Goal: Task Accomplishment & Management: Use online tool/utility

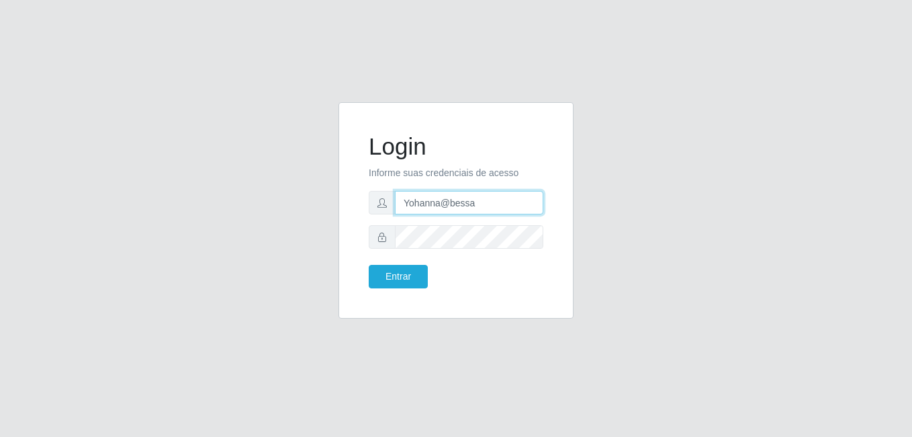
click at [477, 198] on input "Yohanna@bessa" at bounding box center [469, 203] width 148 height 24
type input "Y"
type input "Raissa@B9"
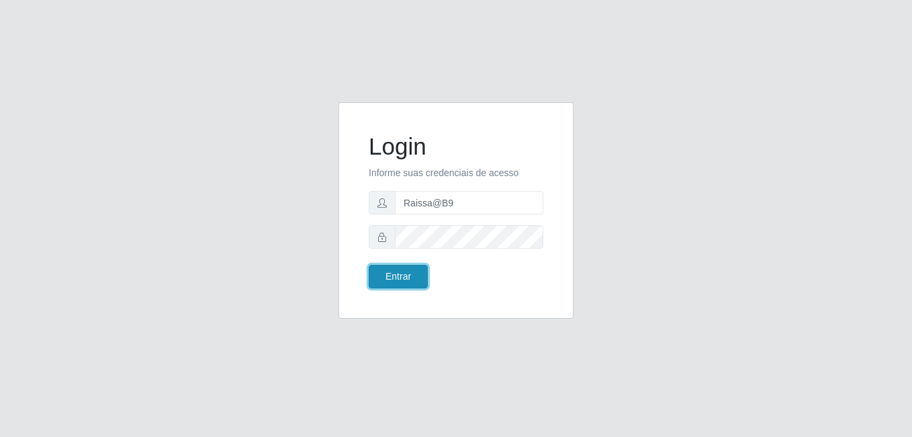
click at [410, 267] on button "Entrar" at bounding box center [398, 277] width 59 height 24
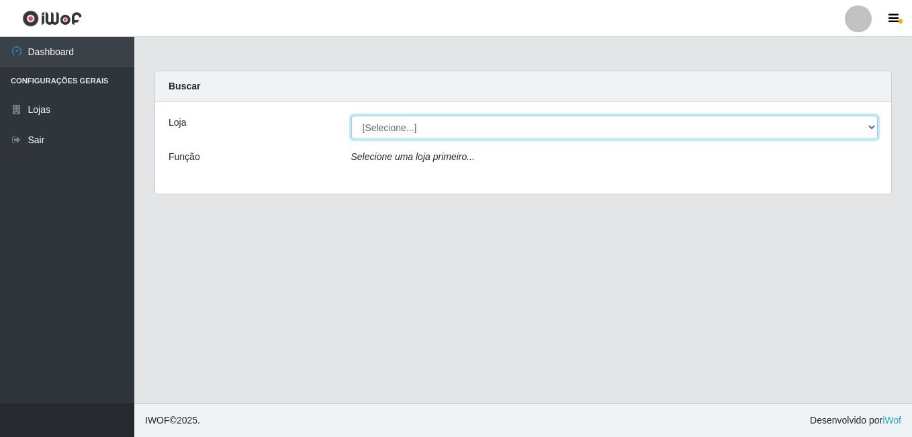
click at [506, 128] on select "[Selecione...] Bemais Supermercados - B9 Bessa" at bounding box center [614, 128] width 527 height 24
select select "410"
click at [351, 116] on select "[Selecione...] Bemais Supermercados - B9 Bessa" at bounding box center [614, 128] width 527 height 24
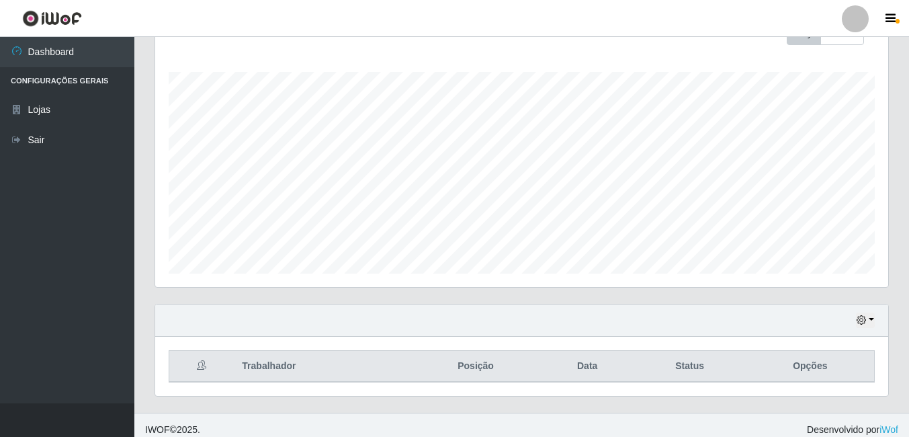
scroll to position [216, 0]
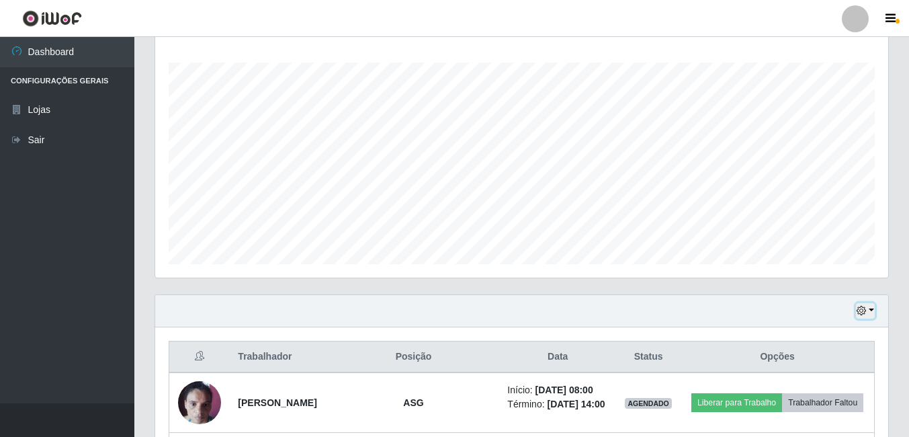
click at [870, 308] on button "button" at bounding box center [865, 310] width 19 height 15
click at [579, 300] on div "Hoje 1 dia 3 dias 1 Semana Não encerrados" at bounding box center [521, 311] width 733 height 32
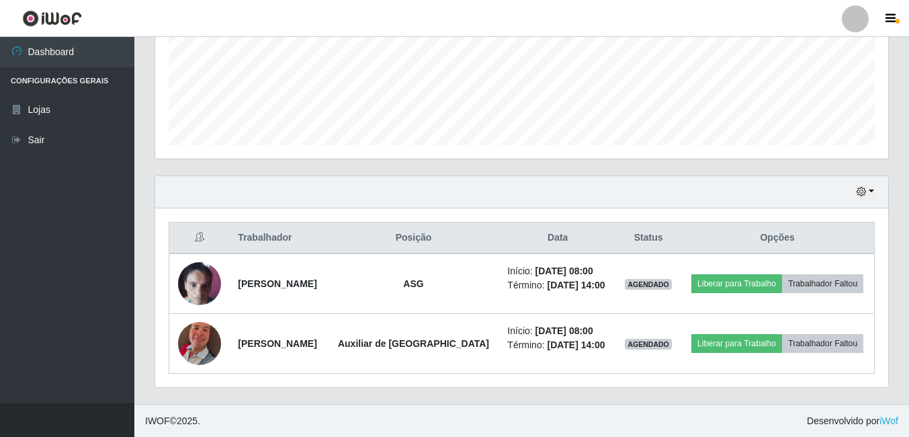
scroll to position [336, 0]
click at [865, 186] on button "button" at bounding box center [865, 190] width 19 height 15
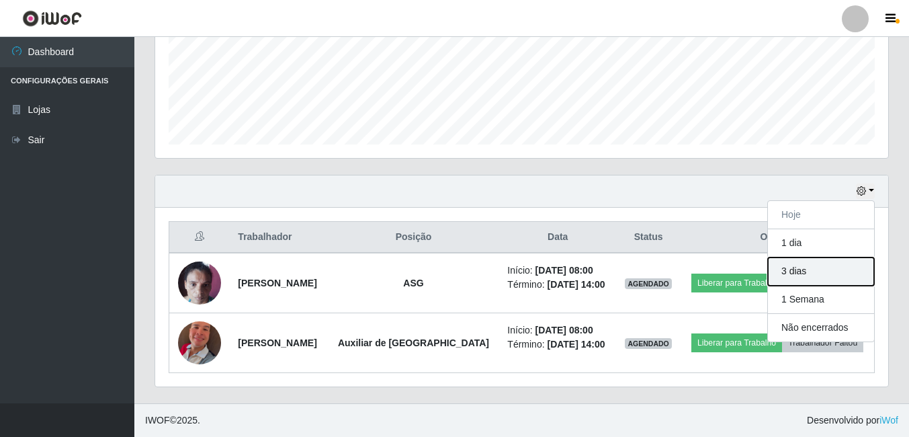
click at [796, 264] on button "3 dias" at bounding box center [821, 271] width 106 height 28
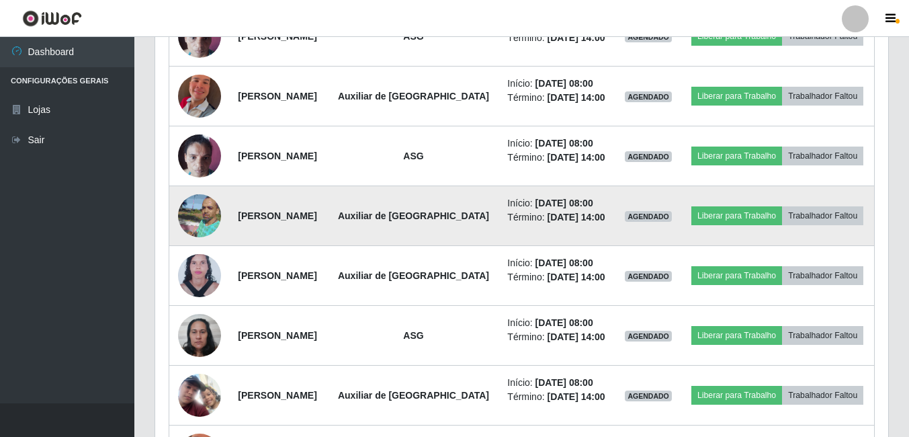
scroll to position [604, 0]
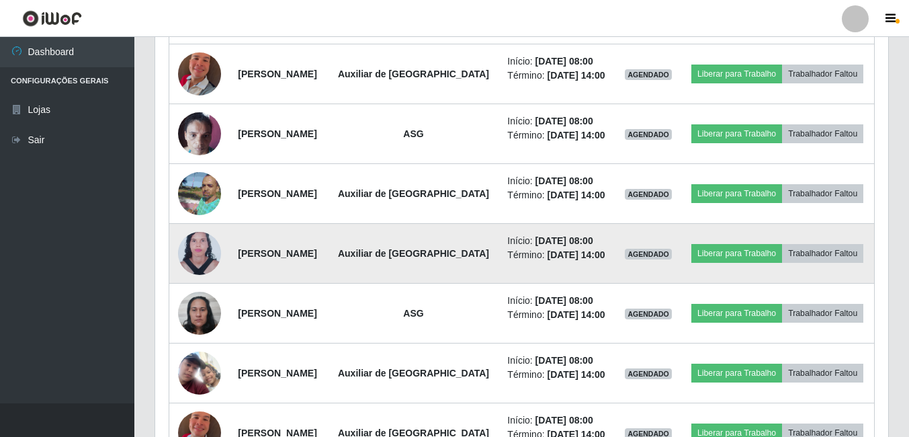
click at [694, 283] on td "Liberar para Trabalho Trabalhador Faltou" at bounding box center [776, 254] width 193 height 60
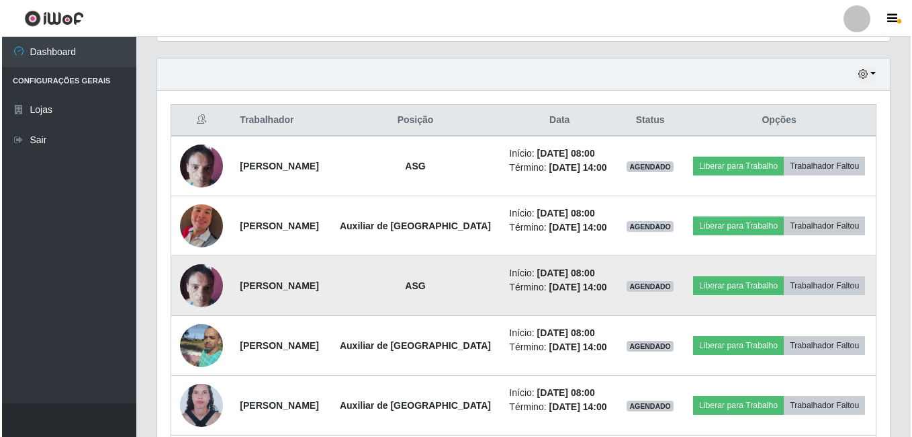
scroll to position [403, 0]
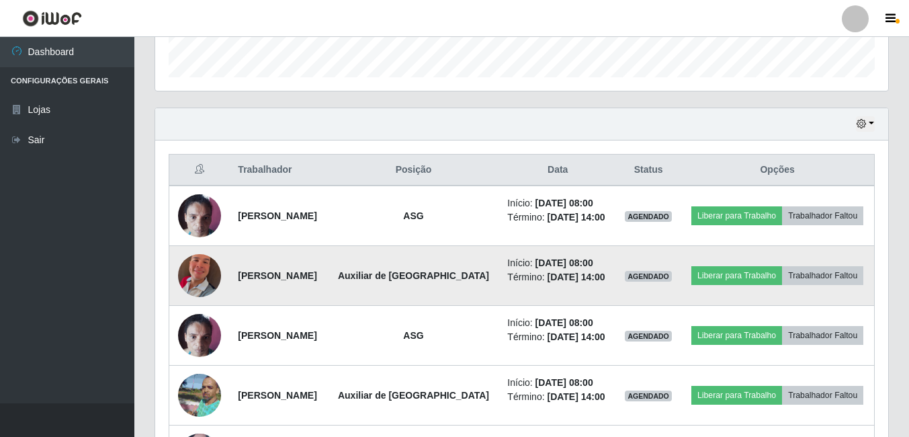
click at [189, 287] on img at bounding box center [199, 275] width 43 height 77
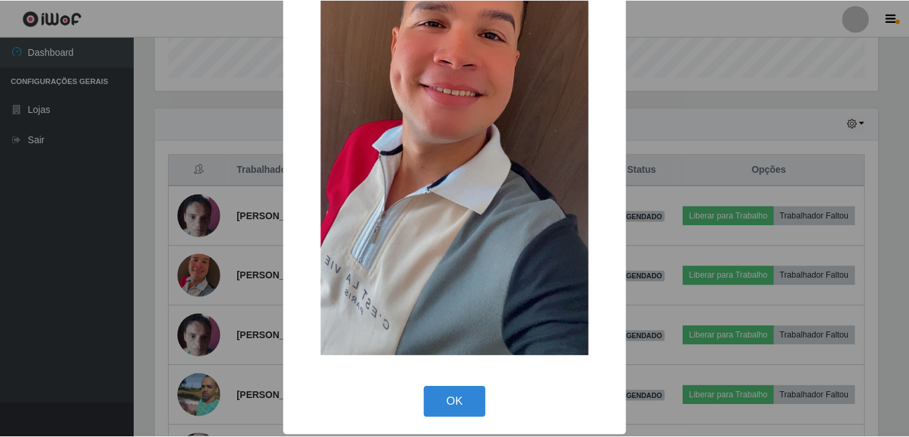
scroll to position [158, 0]
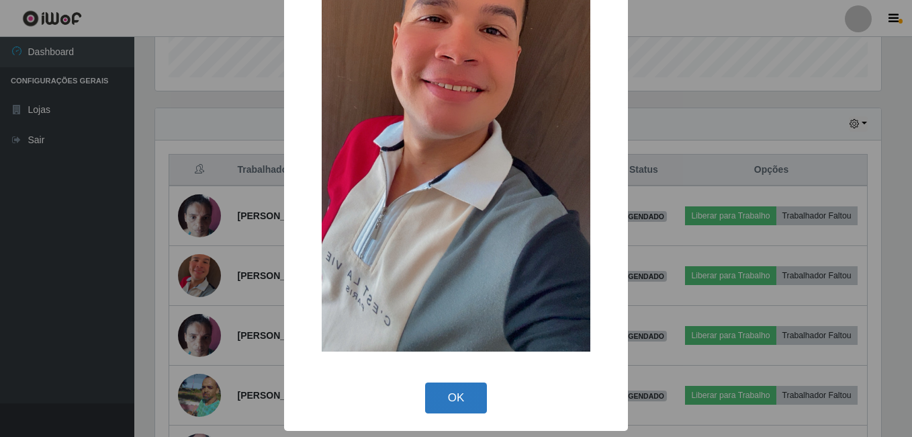
click at [457, 398] on button "OK" at bounding box center [456, 398] width 62 height 32
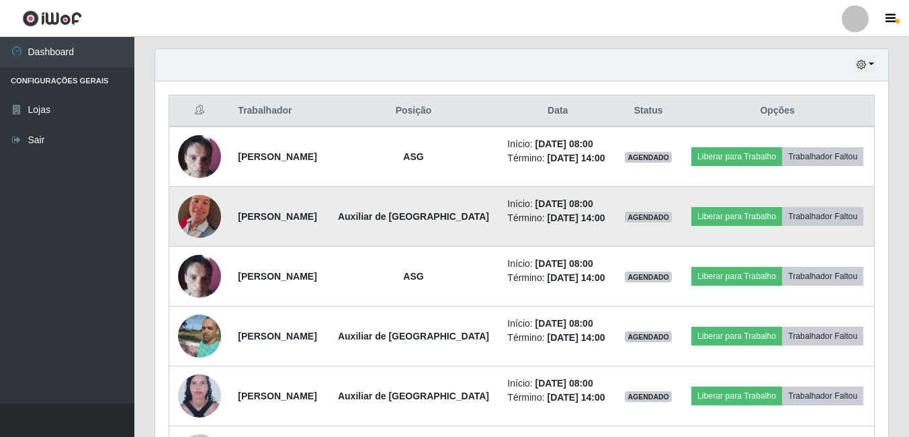
scroll to position [537, 0]
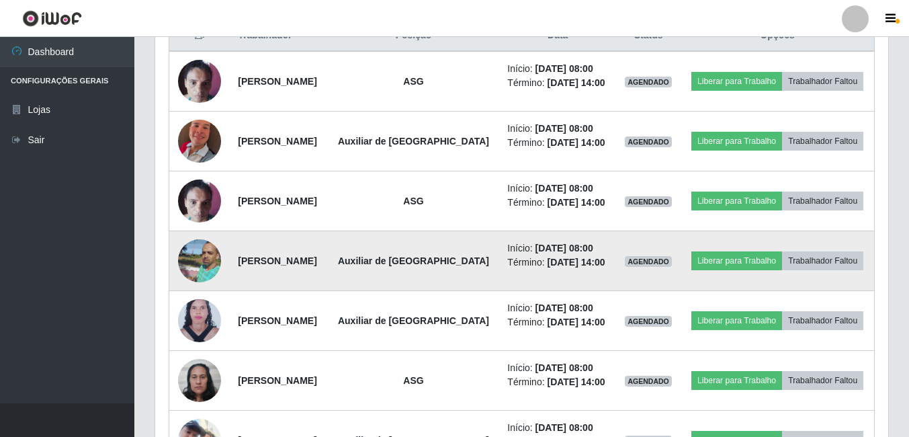
click at [192, 277] on img at bounding box center [199, 261] width 43 height 58
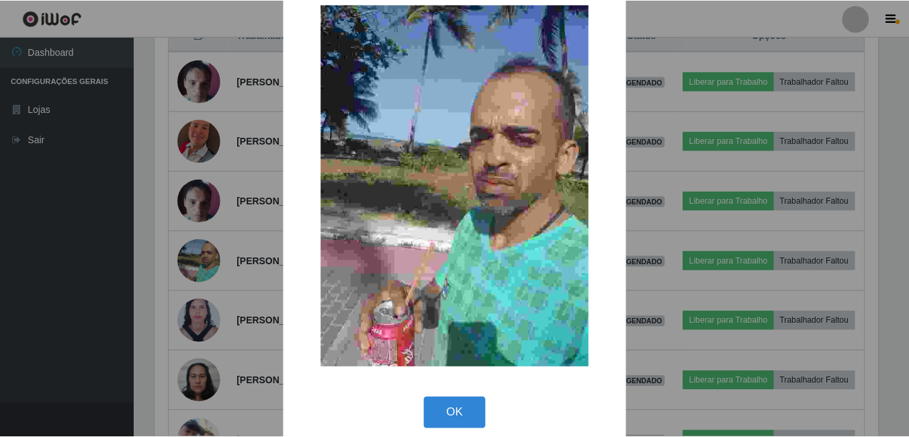
scroll to position [43, 0]
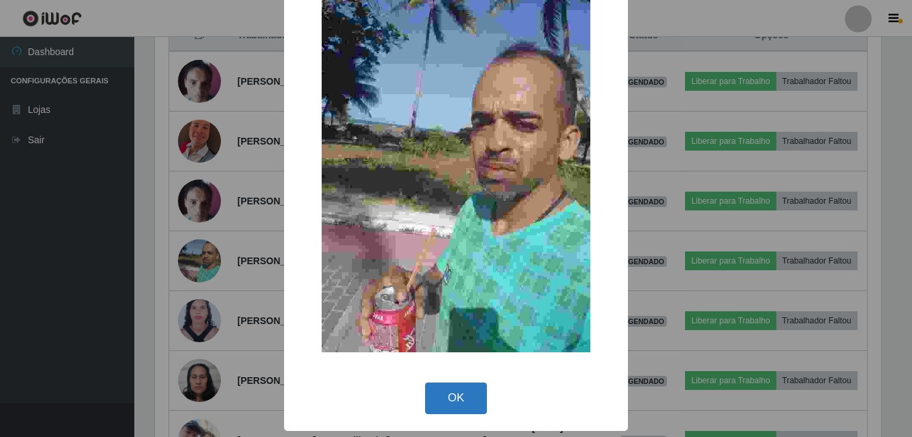
click at [445, 396] on button "OK" at bounding box center [456, 398] width 62 height 32
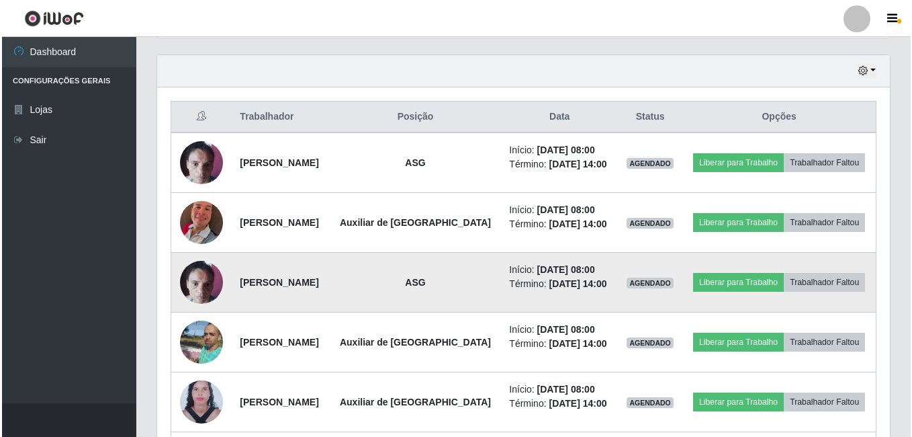
scroll to position [470, 0]
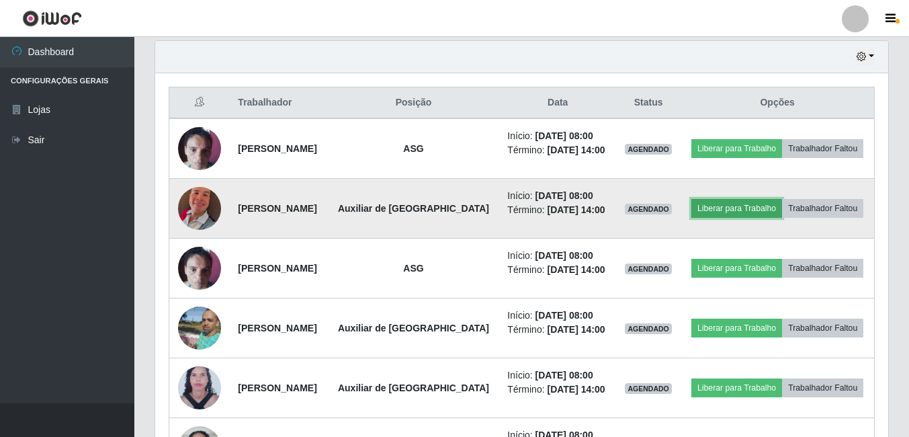
click at [782, 215] on button "Liberar para Trabalho" at bounding box center [736, 208] width 91 height 19
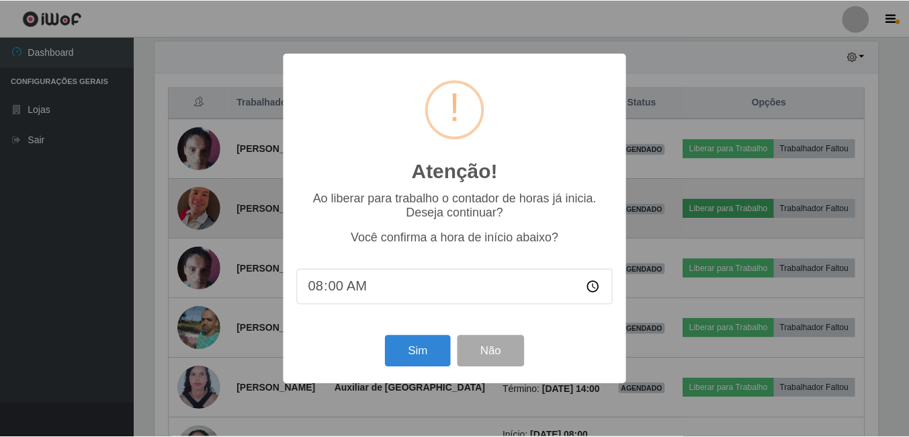
scroll to position [279, 726]
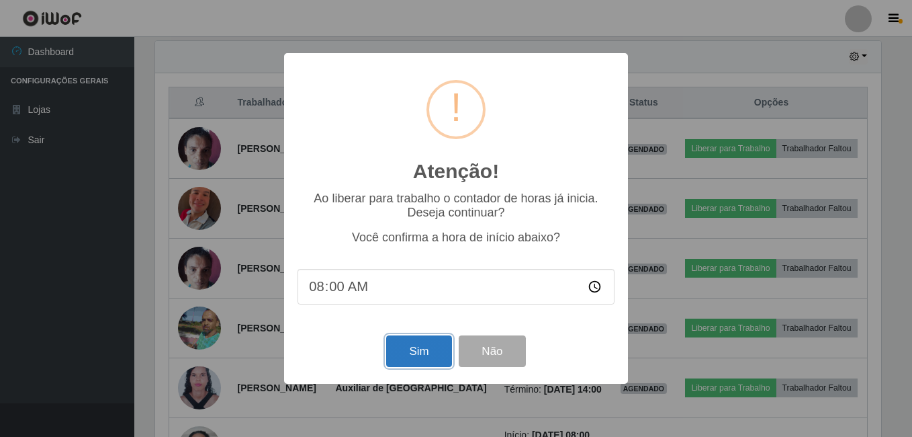
click at [420, 363] on button "Sim" at bounding box center [418, 351] width 65 height 32
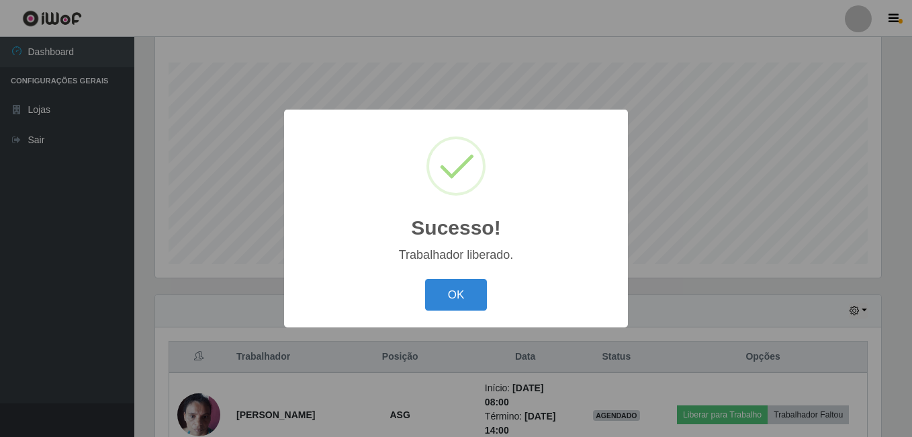
click at [425, 279] on button "OK" at bounding box center [456, 295] width 62 height 32
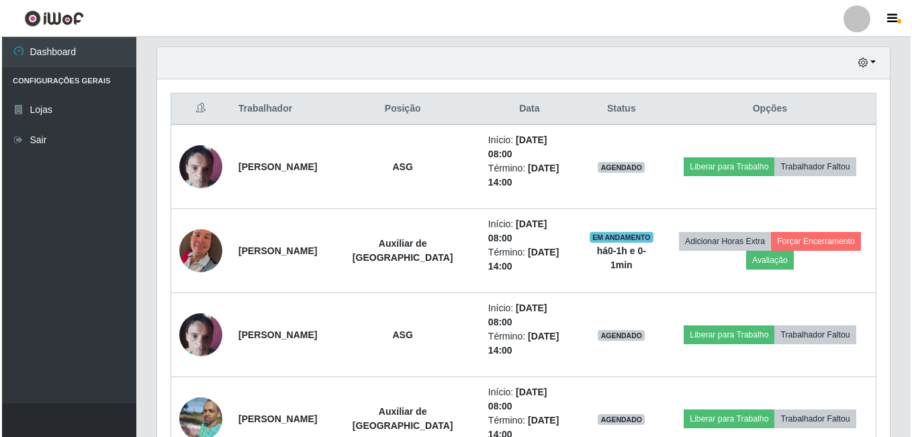
scroll to position [485, 0]
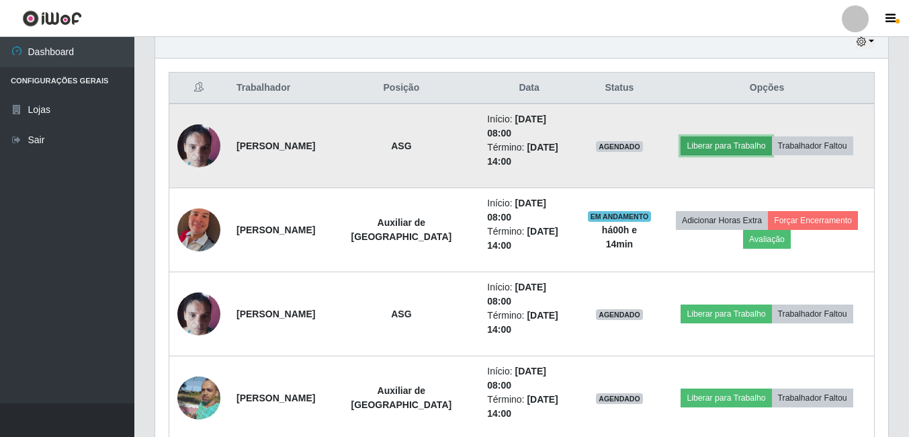
click at [727, 143] on button "Liberar para Trabalho" at bounding box center [725, 145] width 91 height 19
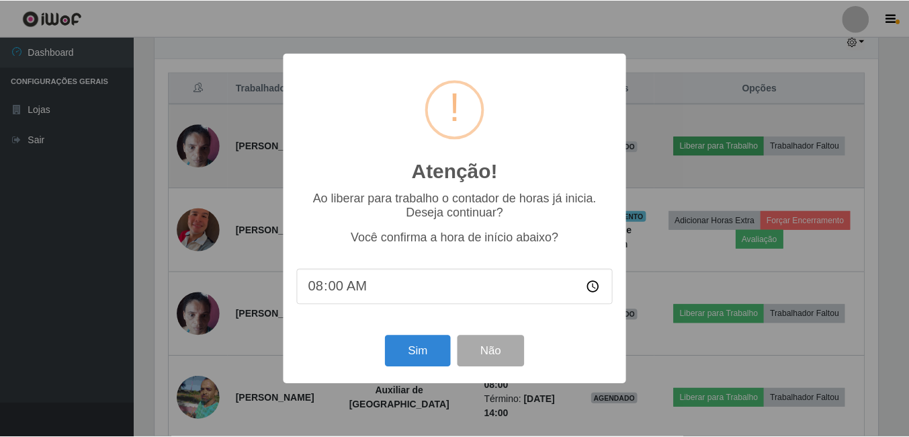
scroll to position [279, 726]
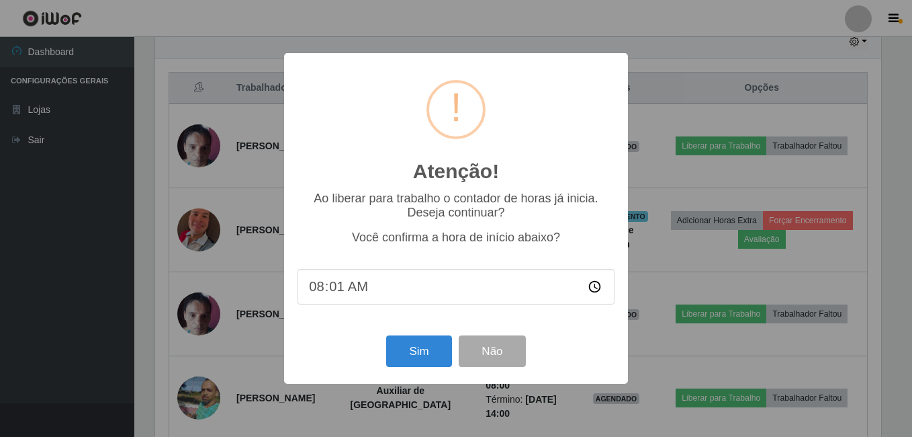
type input "08:14"
click at [418, 346] on button "Sim" at bounding box center [418, 351] width 65 height 32
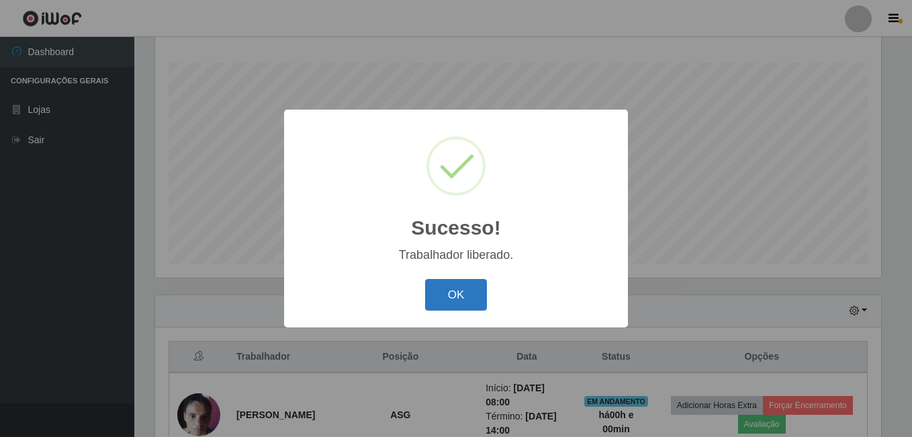
click at [456, 287] on button "OK" at bounding box center [456, 295] width 62 height 32
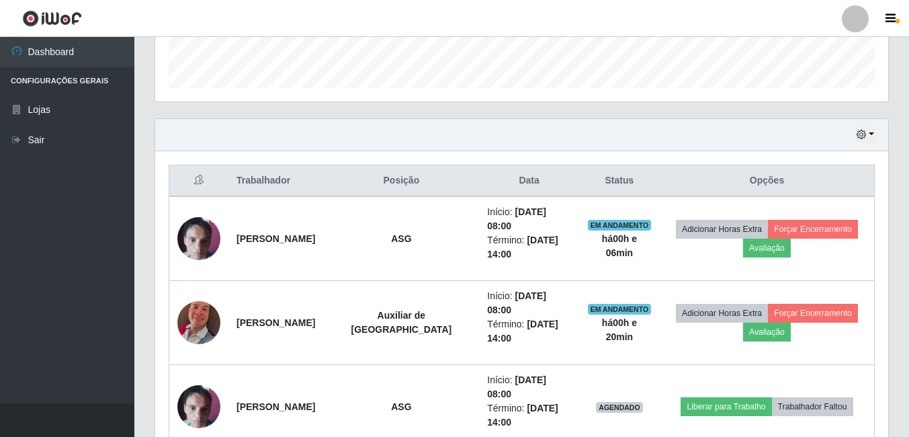
scroll to position [403, 0]
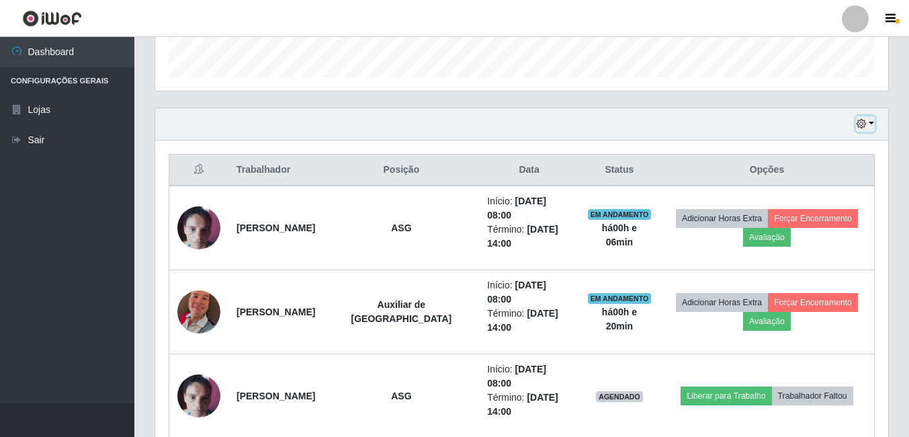
click at [874, 122] on button "button" at bounding box center [865, 123] width 19 height 15
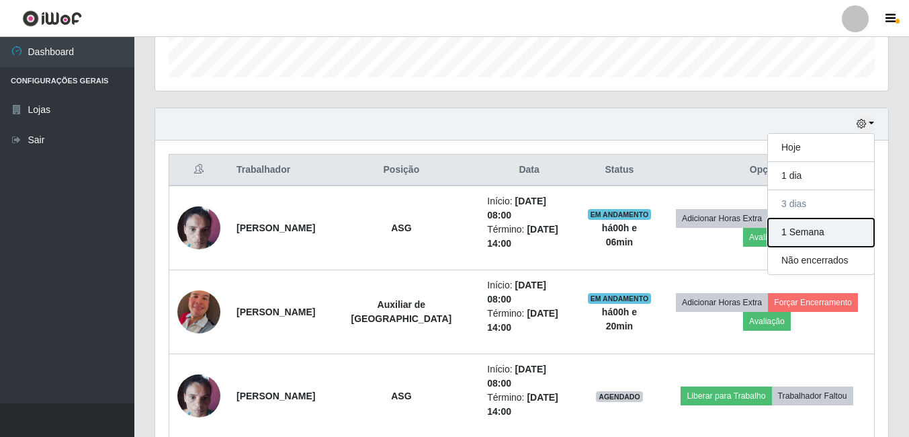
click at [794, 230] on button "1 Semana" at bounding box center [821, 232] width 106 height 28
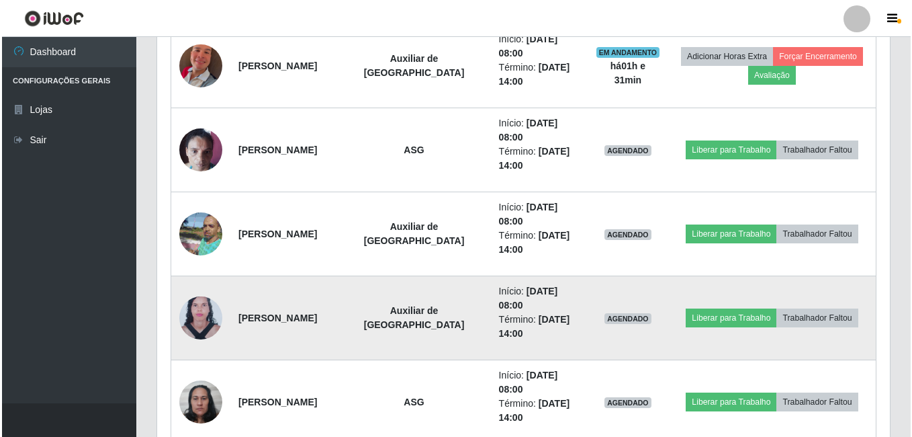
scroll to position [672, 0]
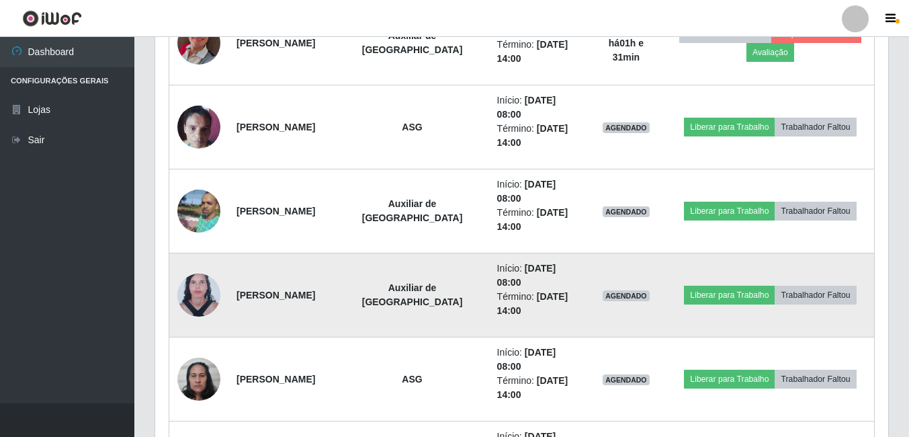
click at [207, 292] on img at bounding box center [198, 295] width 43 height 58
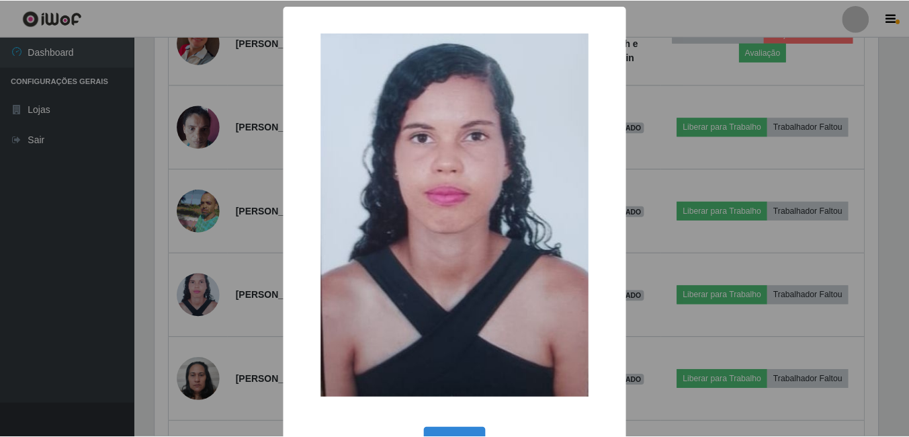
scroll to position [45, 0]
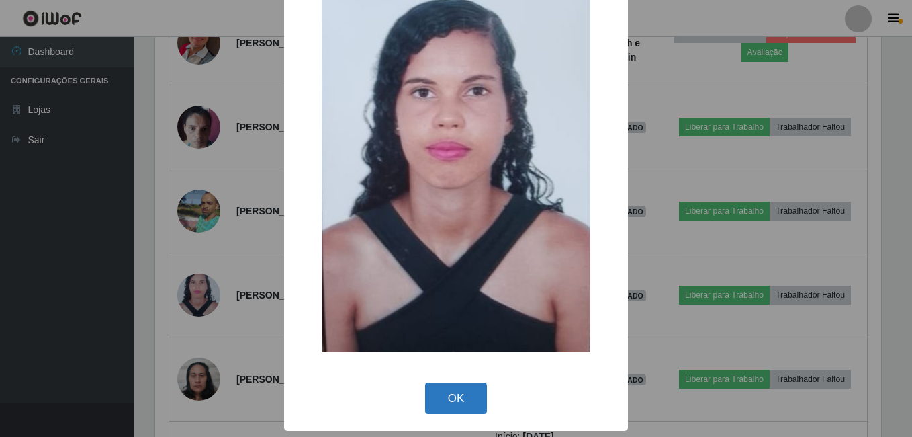
click at [458, 383] on button "OK" at bounding box center [456, 398] width 62 height 32
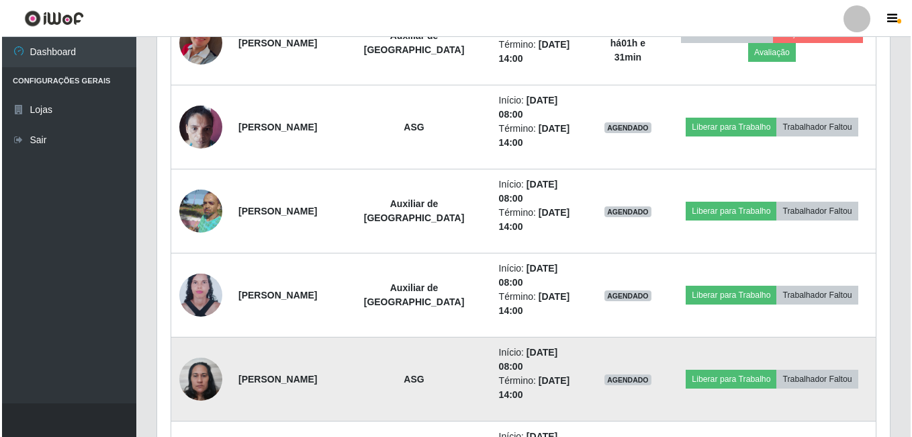
scroll to position [739, 0]
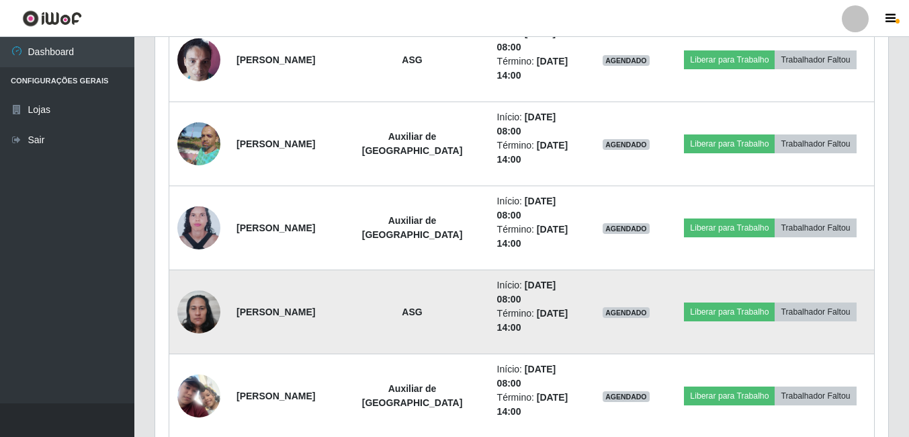
click at [210, 309] on img at bounding box center [198, 311] width 43 height 57
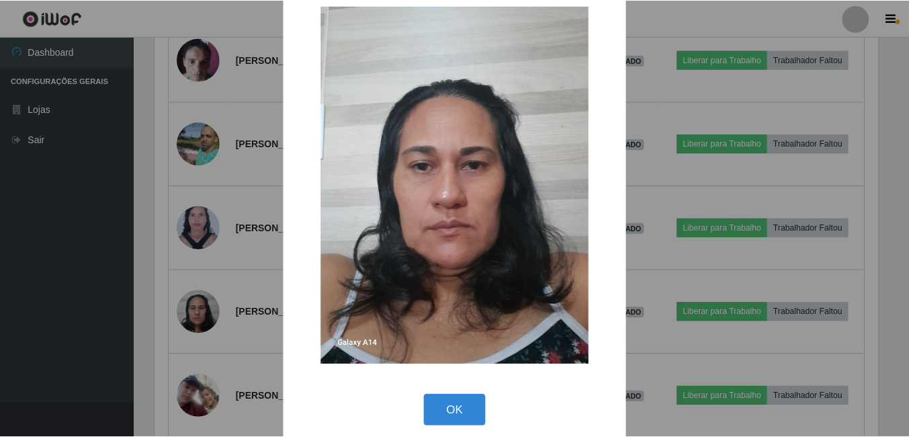
scroll to position [39, 0]
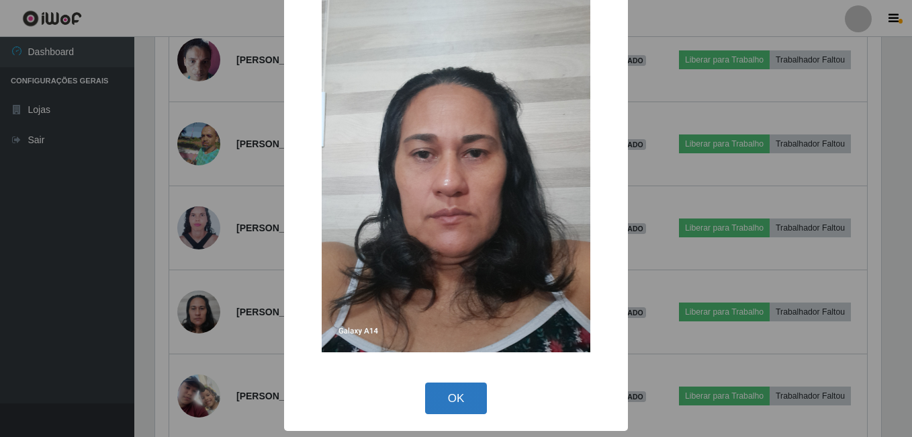
click at [445, 399] on button "OK" at bounding box center [456, 398] width 62 height 32
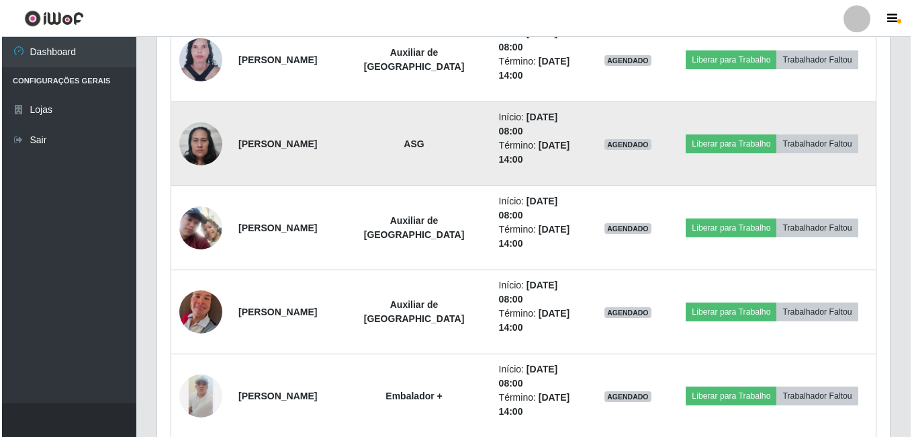
scroll to position [940, 0]
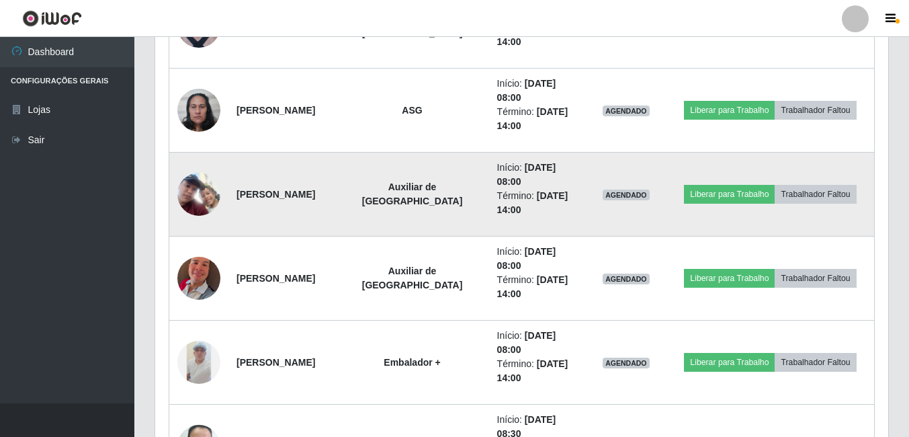
click at [203, 201] on img at bounding box center [198, 194] width 43 height 43
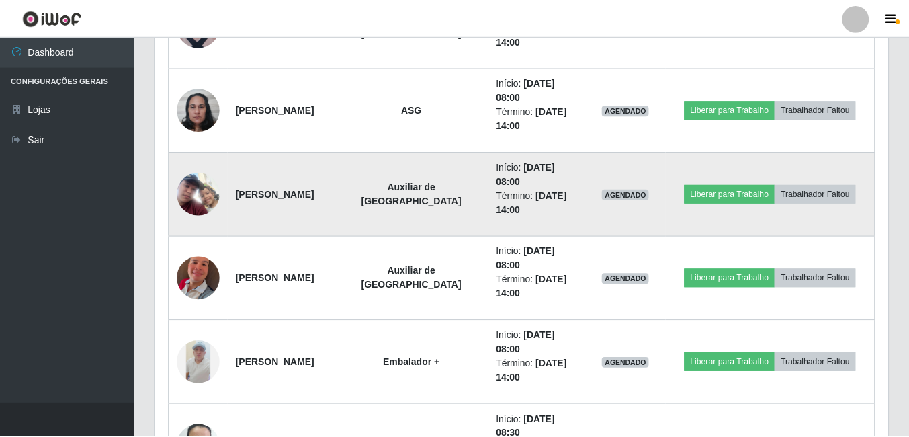
scroll to position [279, 726]
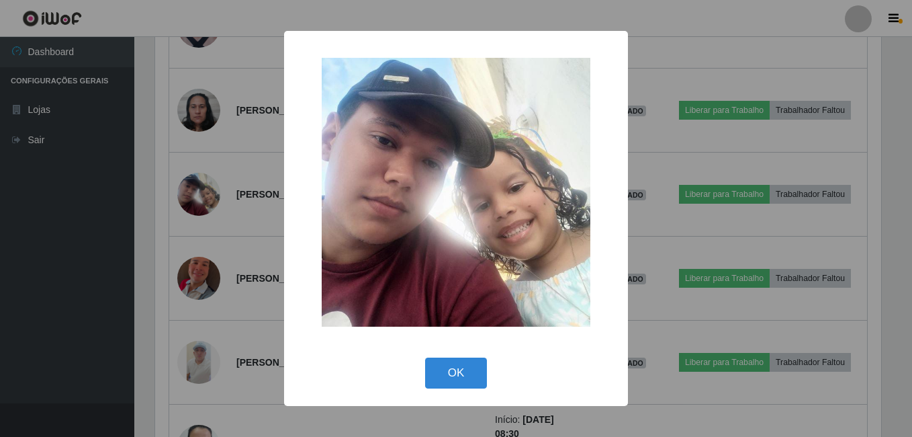
click at [451, 373] on button "OK" at bounding box center [456, 373] width 62 height 32
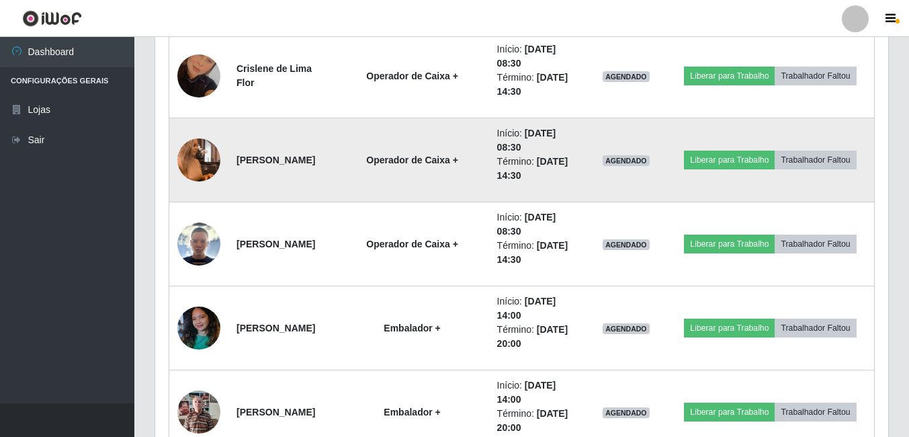
scroll to position [1410, 0]
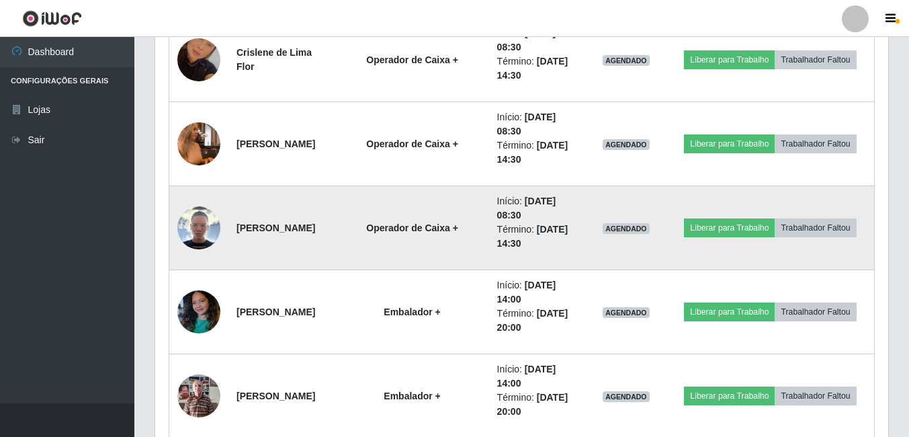
click at [201, 233] on img at bounding box center [198, 227] width 43 height 43
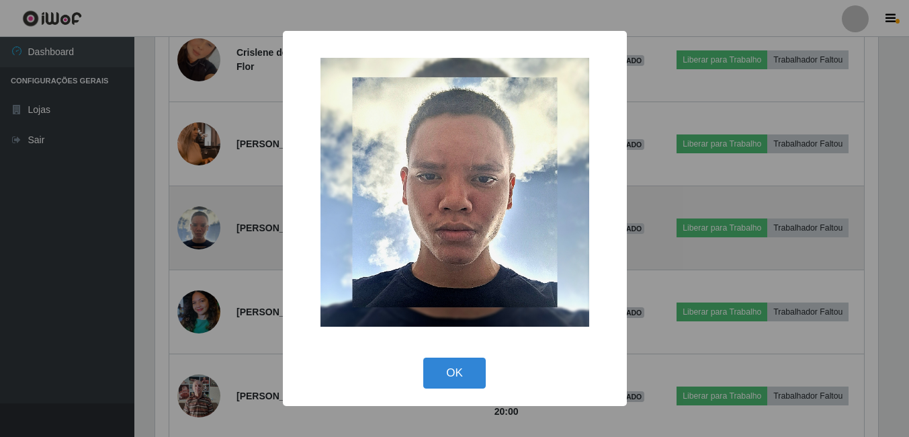
scroll to position [279, 726]
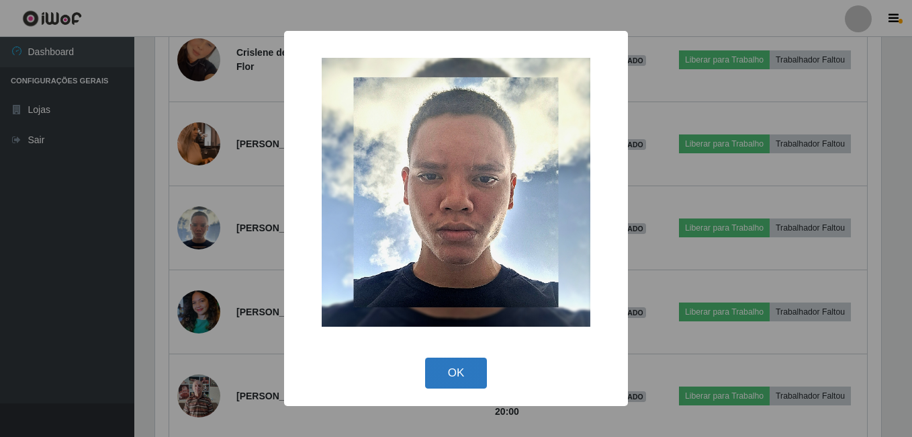
click at [466, 369] on button "OK" at bounding box center [456, 373] width 62 height 32
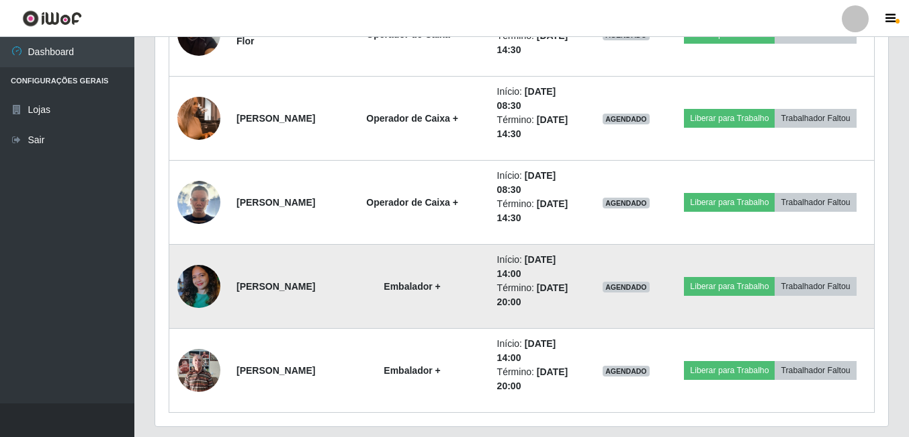
scroll to position [1475, 0]
